Goal: Check status: Check status

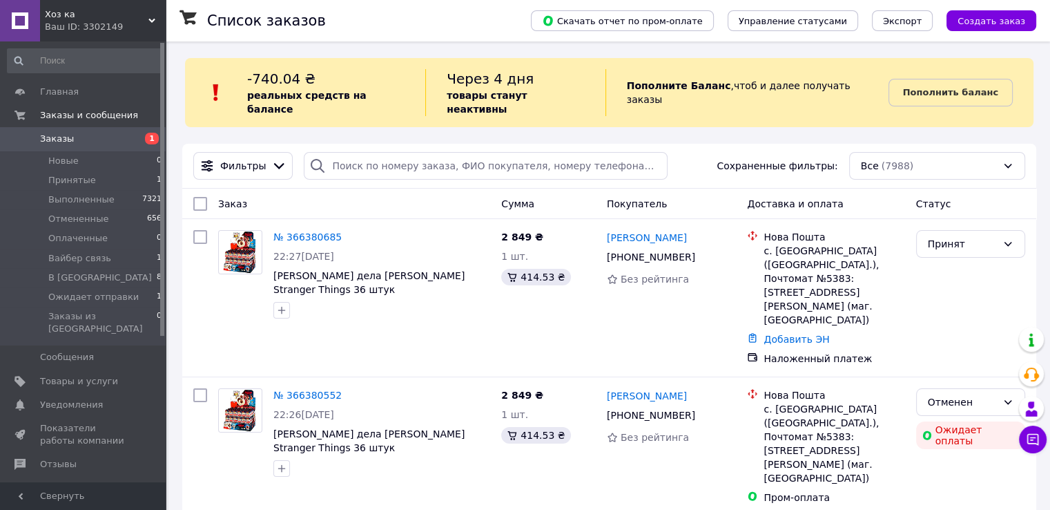
click at [69, 140] on span "Заказы" at bounding box center [84, 139] width 88 height 12
click at [113, 135] on span "Заказы" at bounding box center [84, 139] width 88 height 12
